Goal: Information Seeking & Learning: Learn about a topic

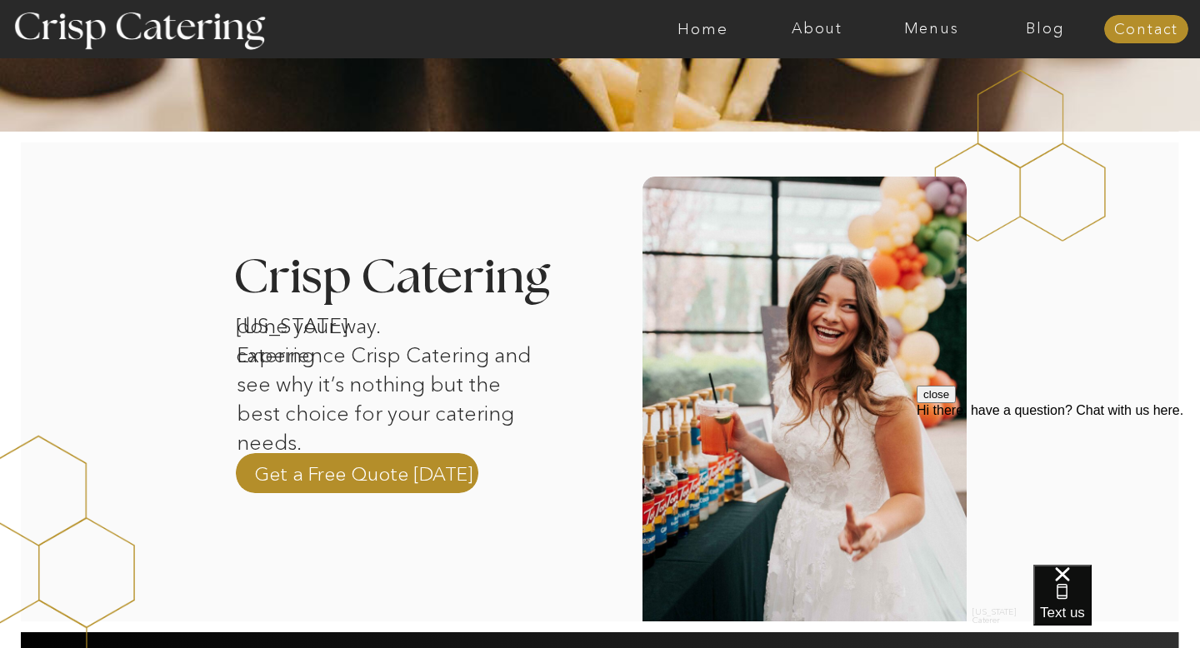
scroll to position [383, 0]
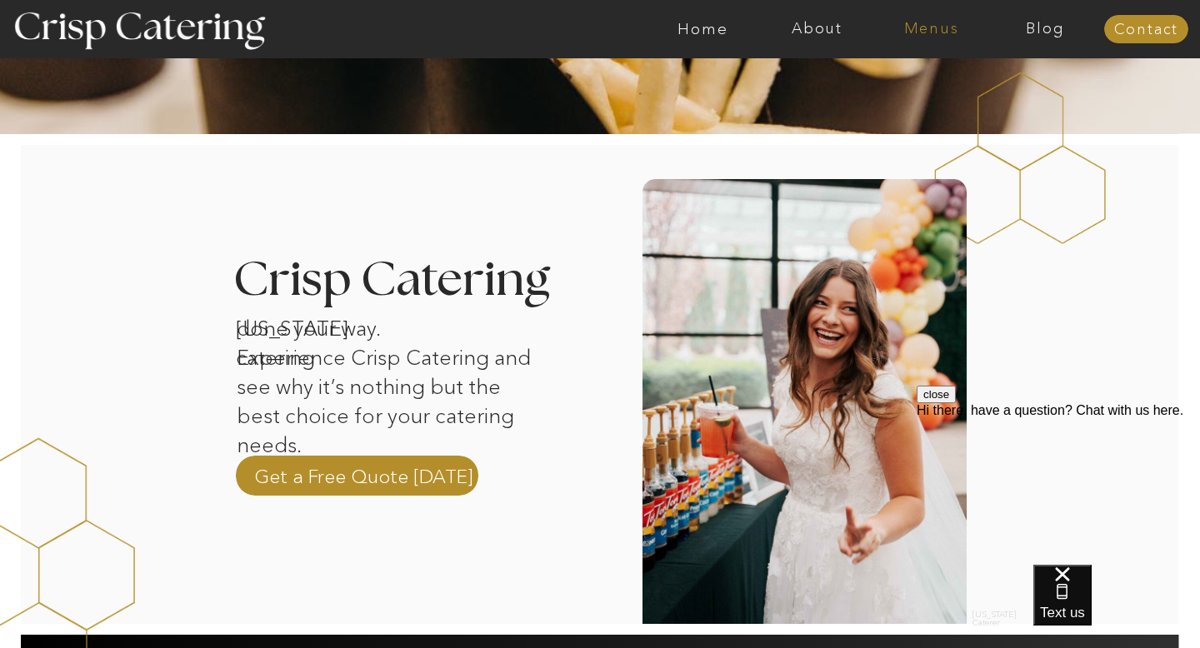
click at [931, 35] on nav "Menus" at bounding box center [931, 29] width 114 height 17
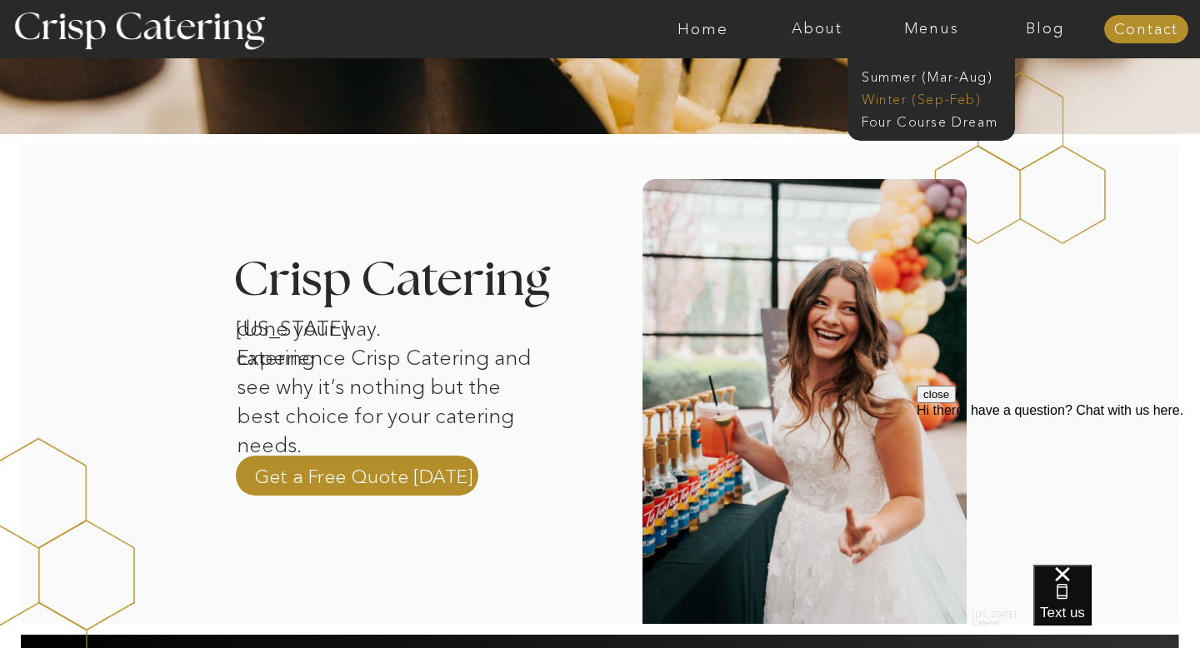
click at [915, 98] on nav "Winter (Sep-Feb)" at bounding box center [930, 98] width 137 height 16
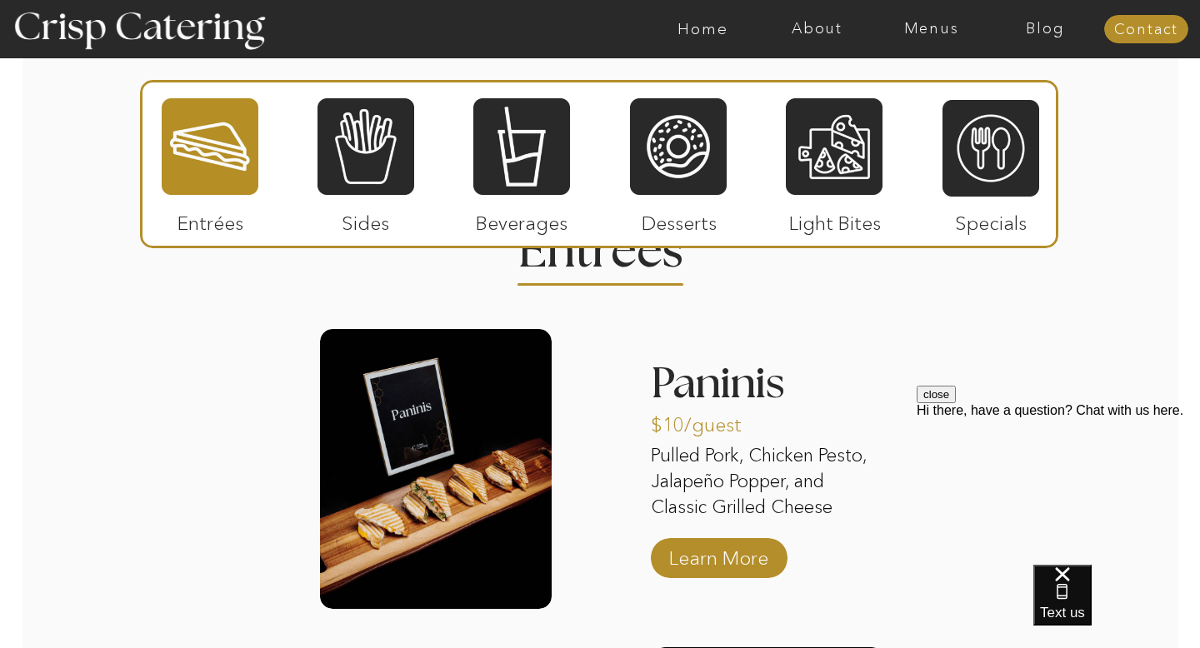
scroll to position [1991, 0]
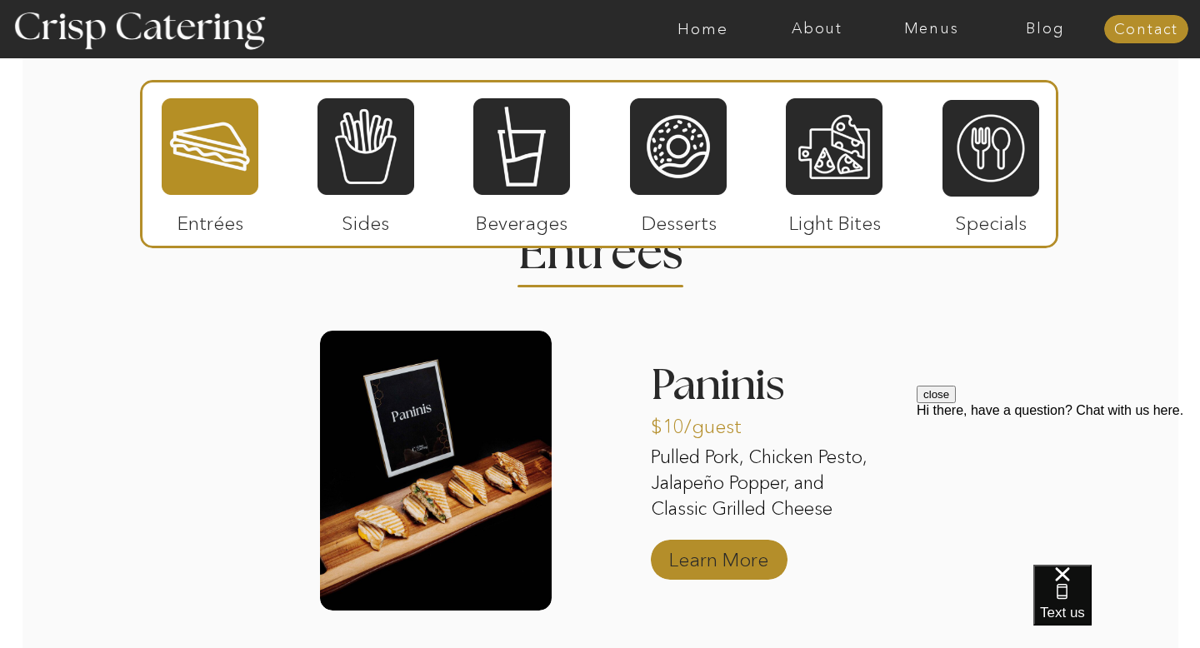
click at [678, 546] on p "Learn More" at bounding box center [718, 556] width 111 height 48
